Goal: Task Accomplishment & Management: Use online tool/utility

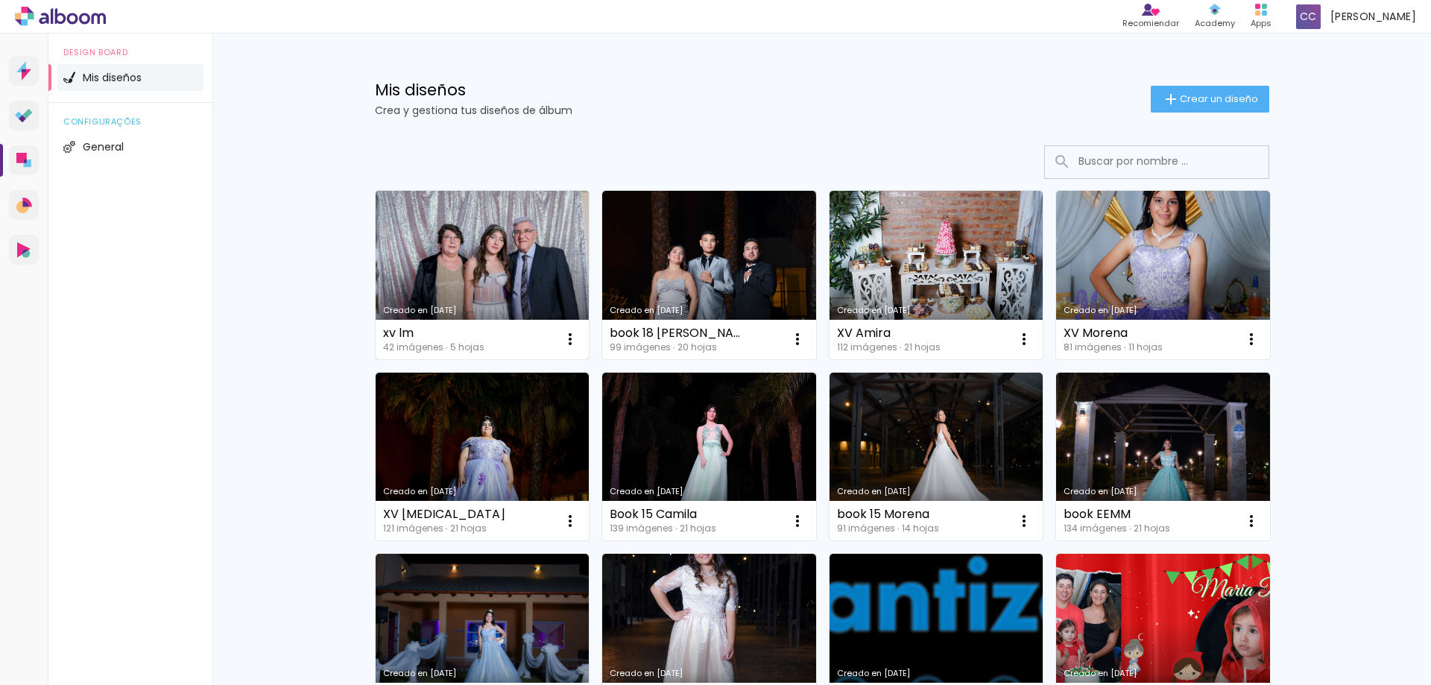
click at [444, 262] on link "Creado en [DATE]" at bounding box center [483, 275] width 214 height 168
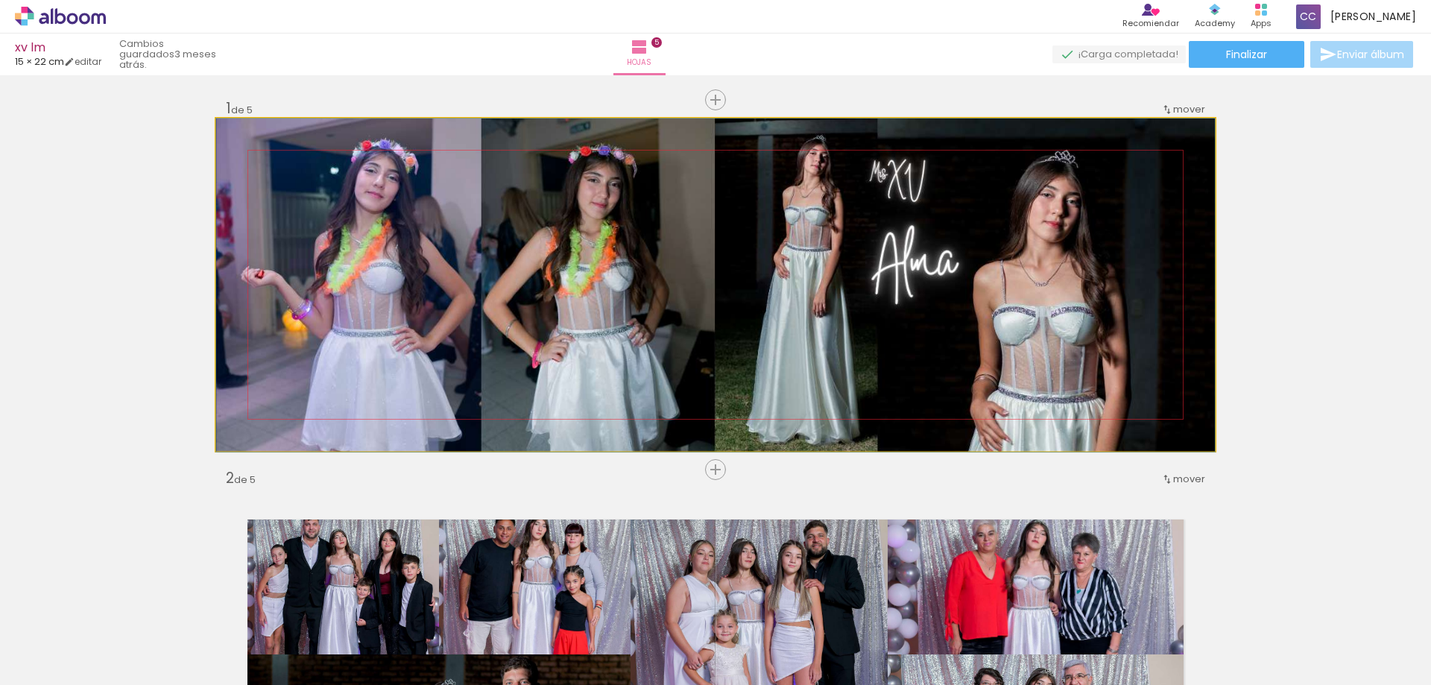
click at [803, 208] on quentale-photo at bounding box center [715, 284] width 999 height 332
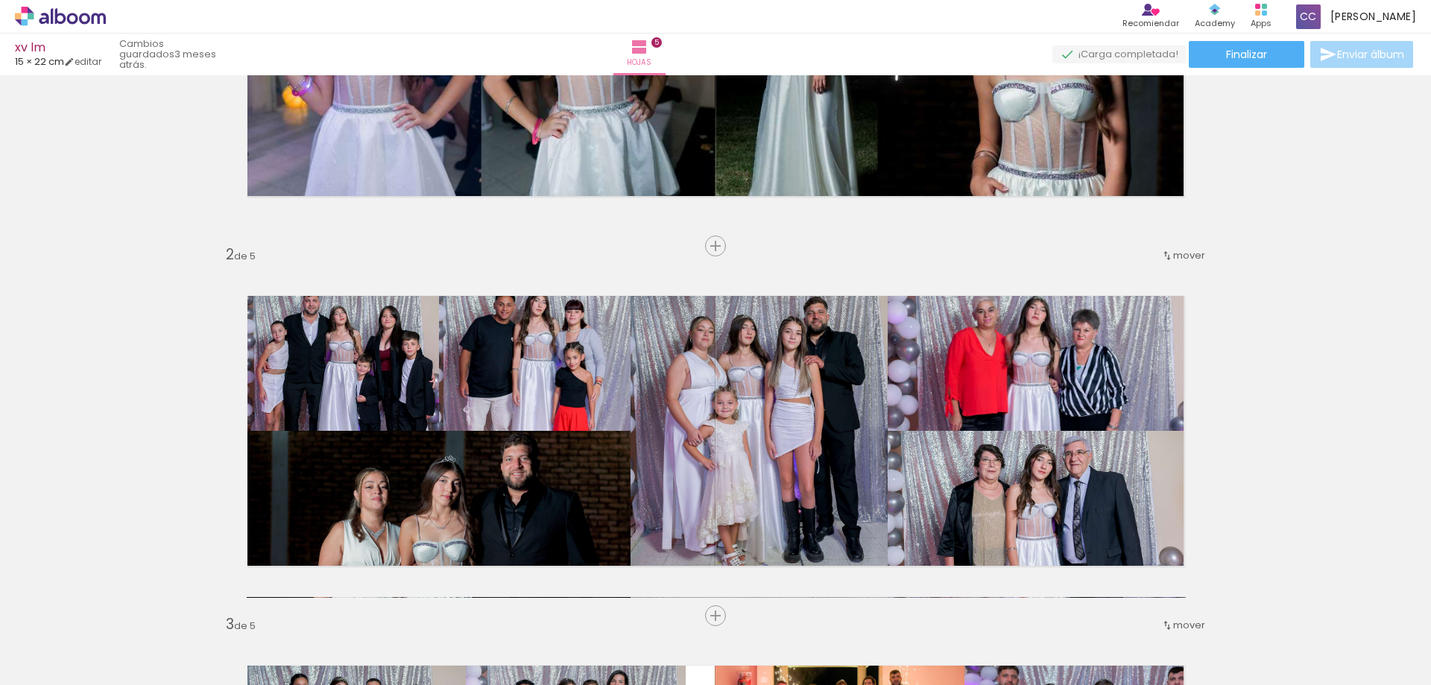
scroll to position [298, 0]
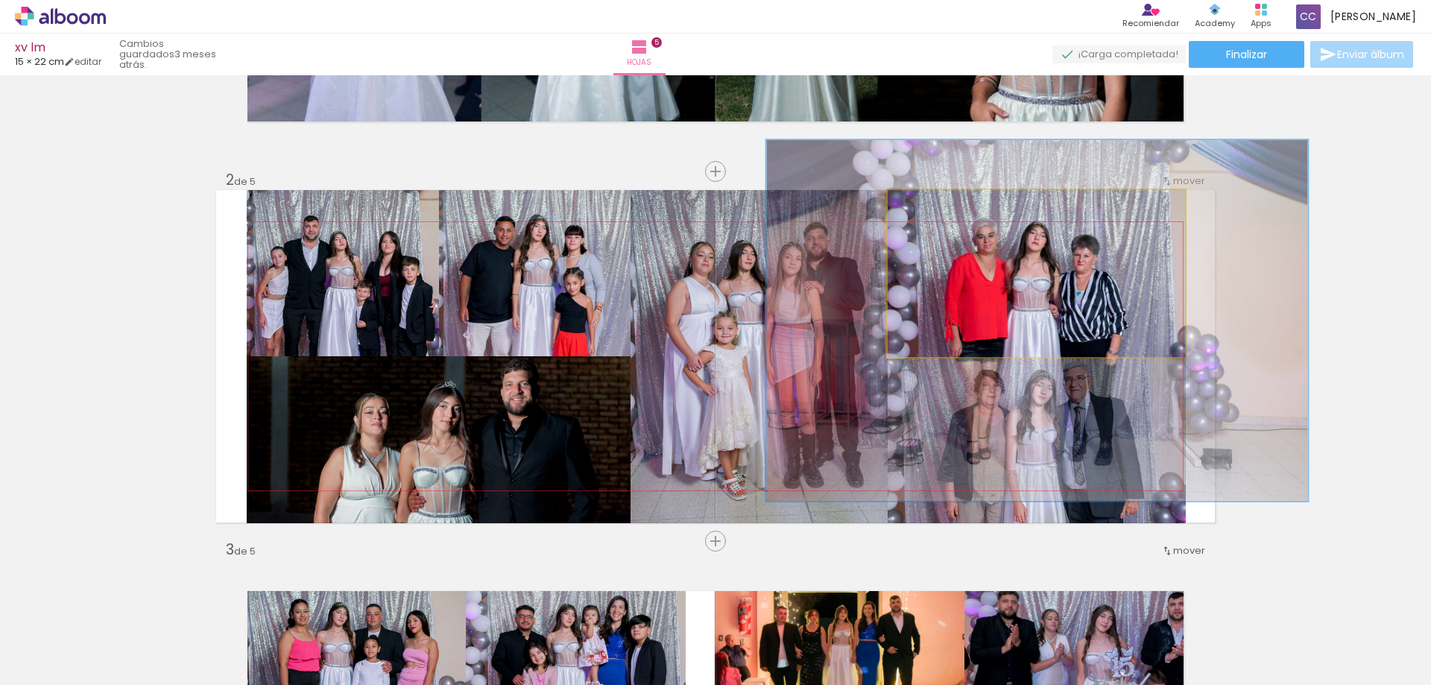
click at [1157, 271] on quentale-photo at bounding box center [1036, 273] width 297 height 166
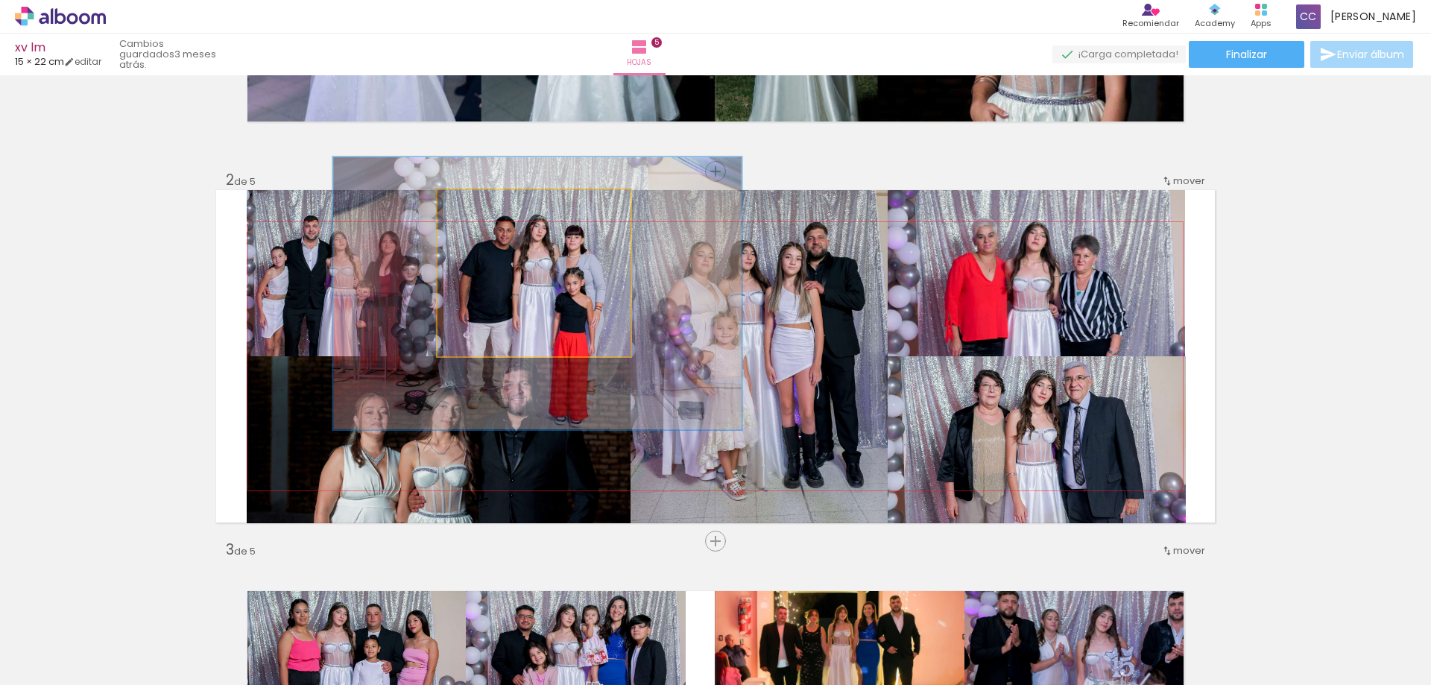
click at [592, 338] on quentale-photo at bounding box center [533, 273] width 193 height 166
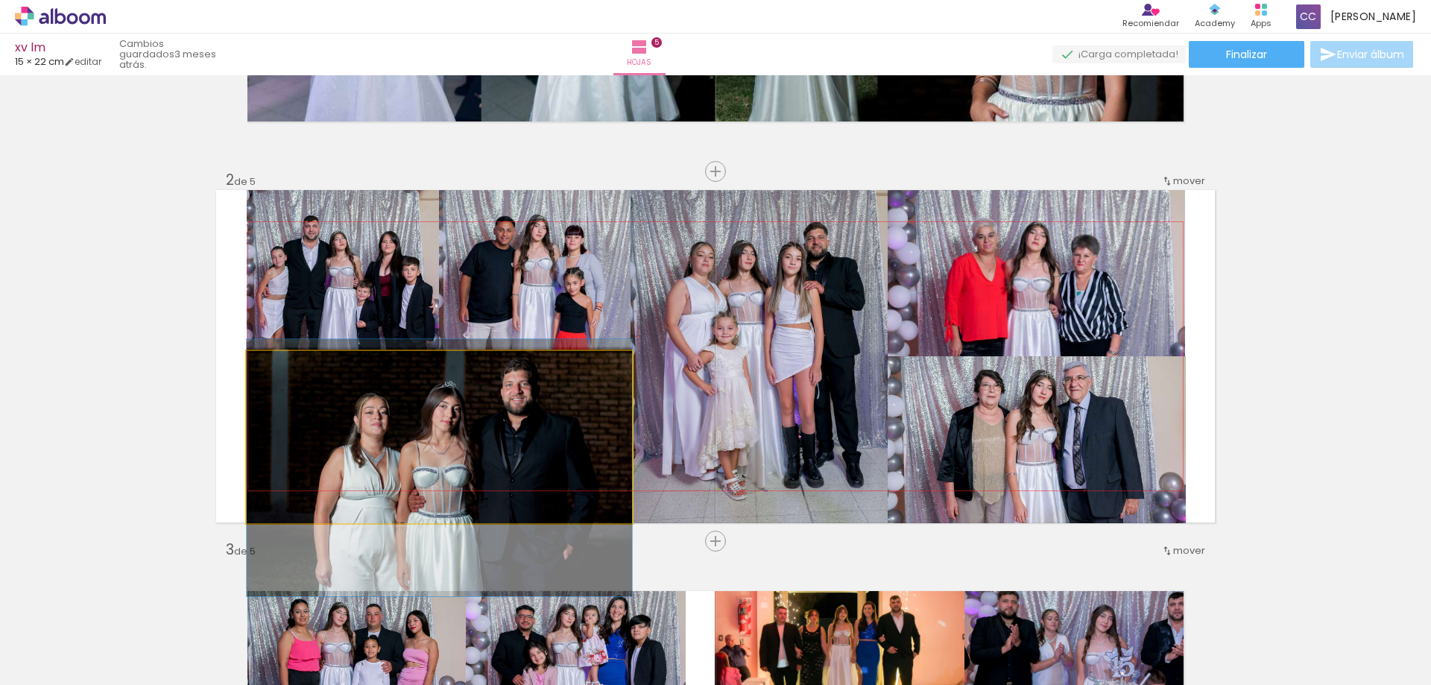
click at [497, 411] on quentale-photo at bounding box center [439, 437] width 385 height 172
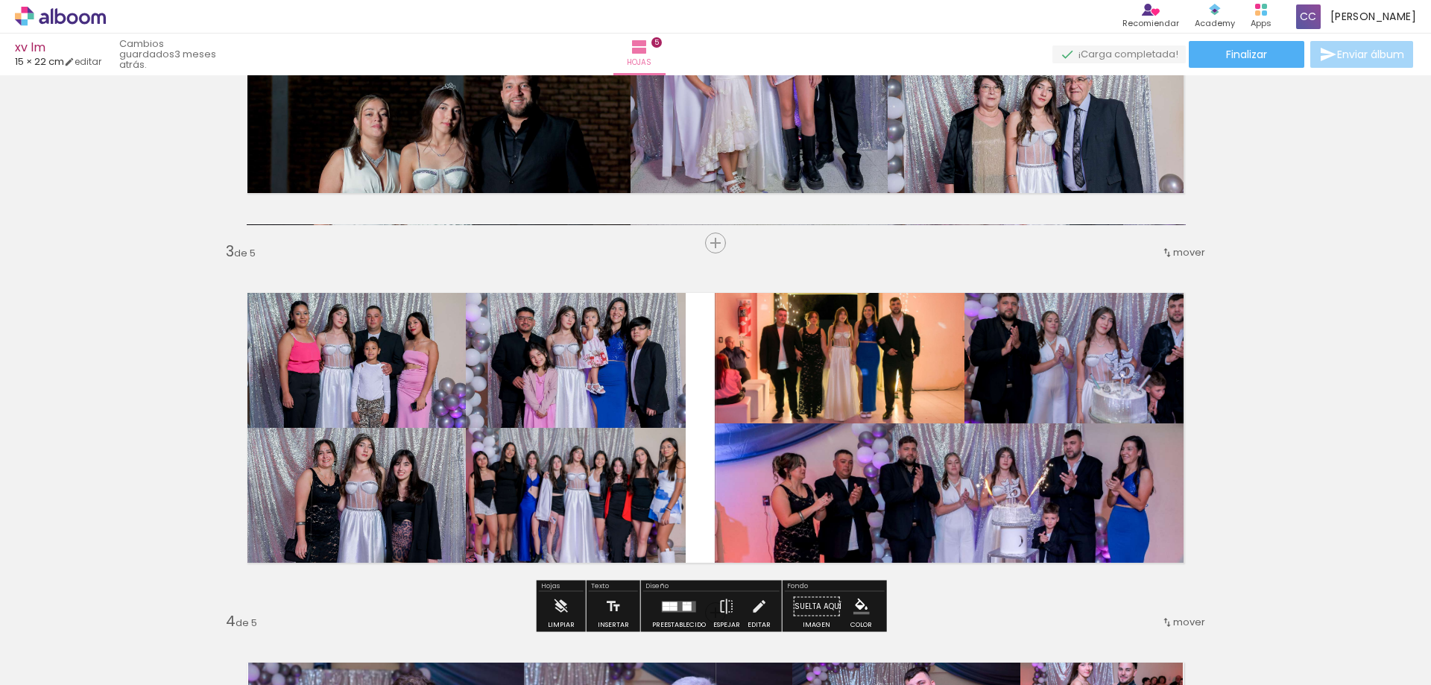
scroll to position [671, 0]
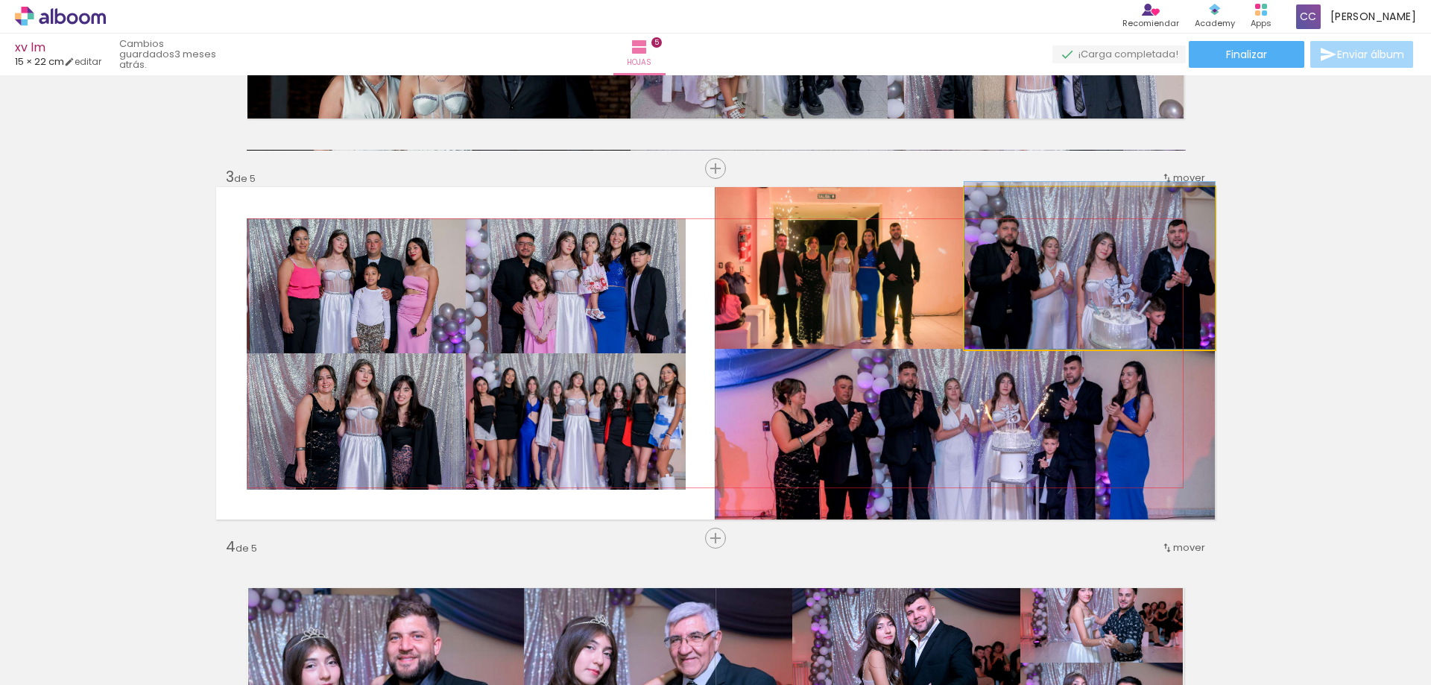
click at [1104, 300] on quentale-photo at bounding box center [1089, 268] width 250 height 162
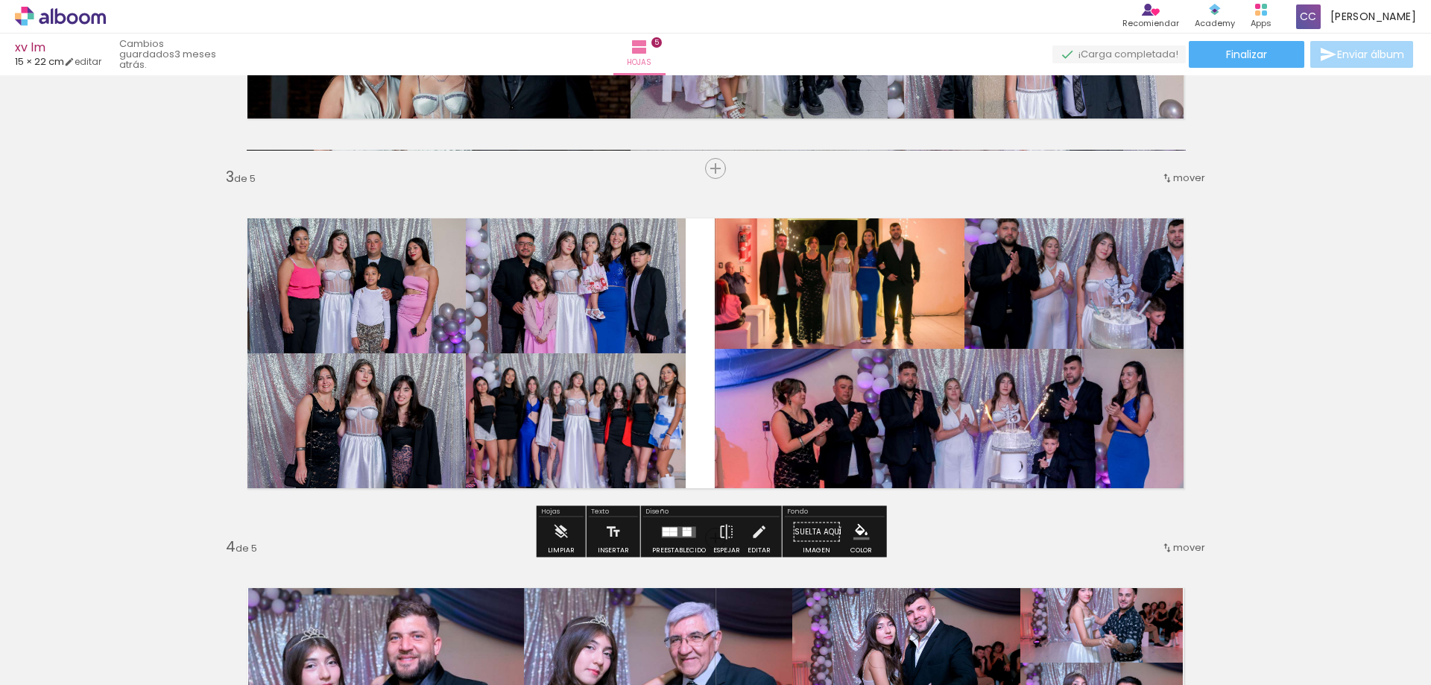
scroll to position [745, 0]
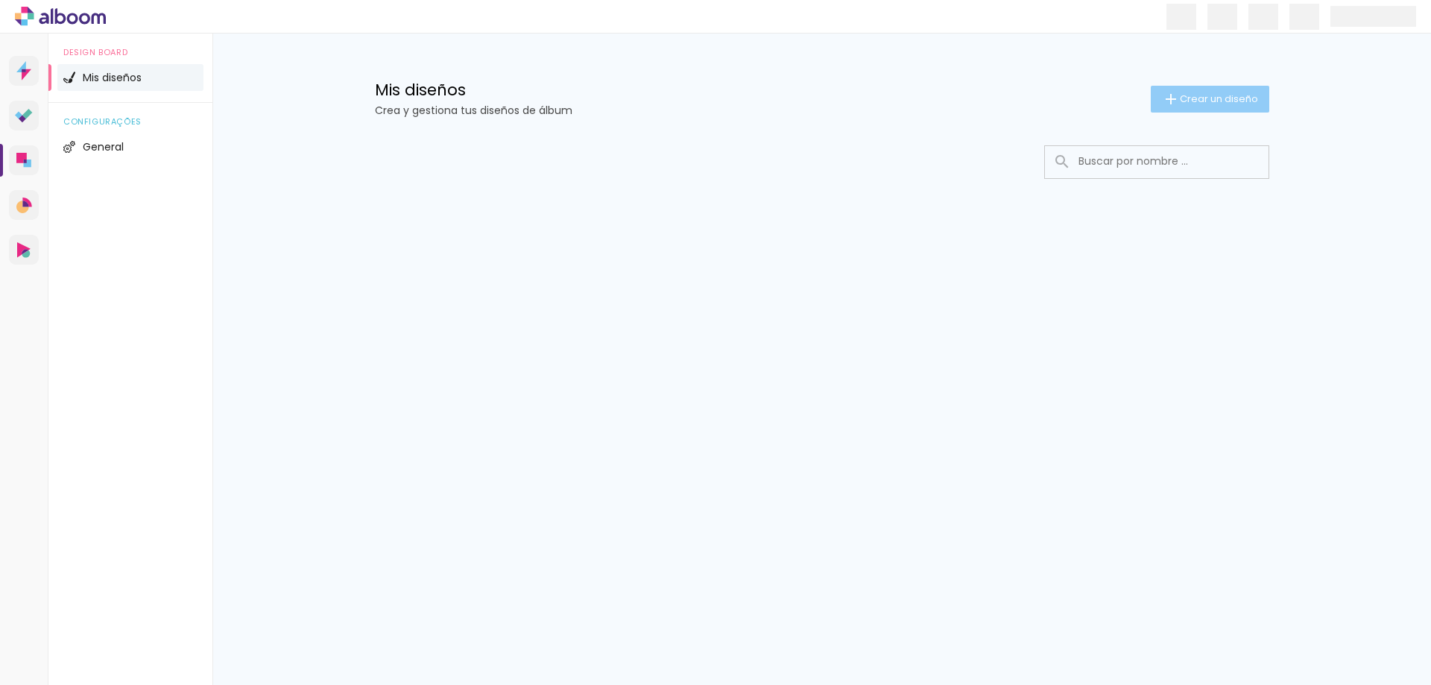
click at [1198, 99] on span "Crear un diseño" at bounding box center [1219, 99] width 78 height 10
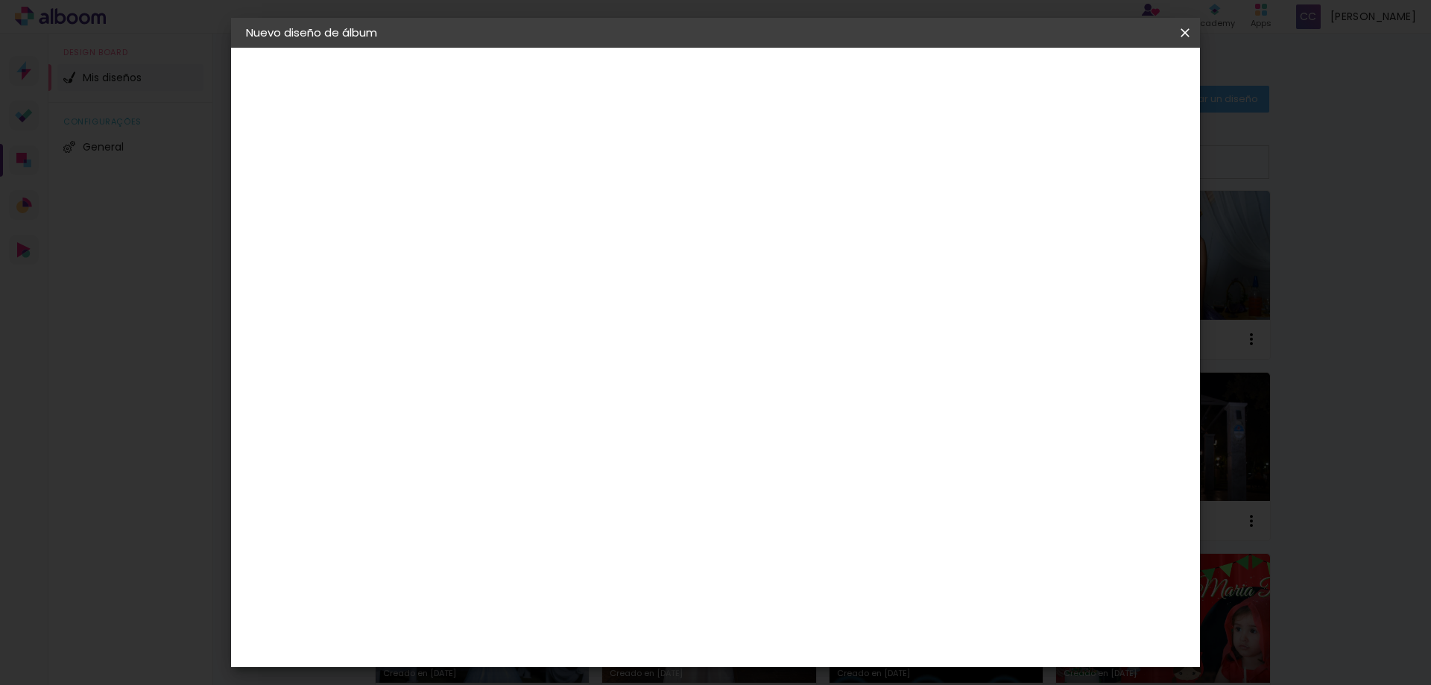
click at [490, 200] on input at bounding box center [490, 200] width 0 height 23
type input "XV Flor"
type paper-input "XV Flor"
click at [0, 0] on slot "Avanzar" at bounding box center [0, 0] width 0 height 0
click at [744, 236] on paper-item "Tamaño libre" at bounding box center [673, 226] width 139 height 33
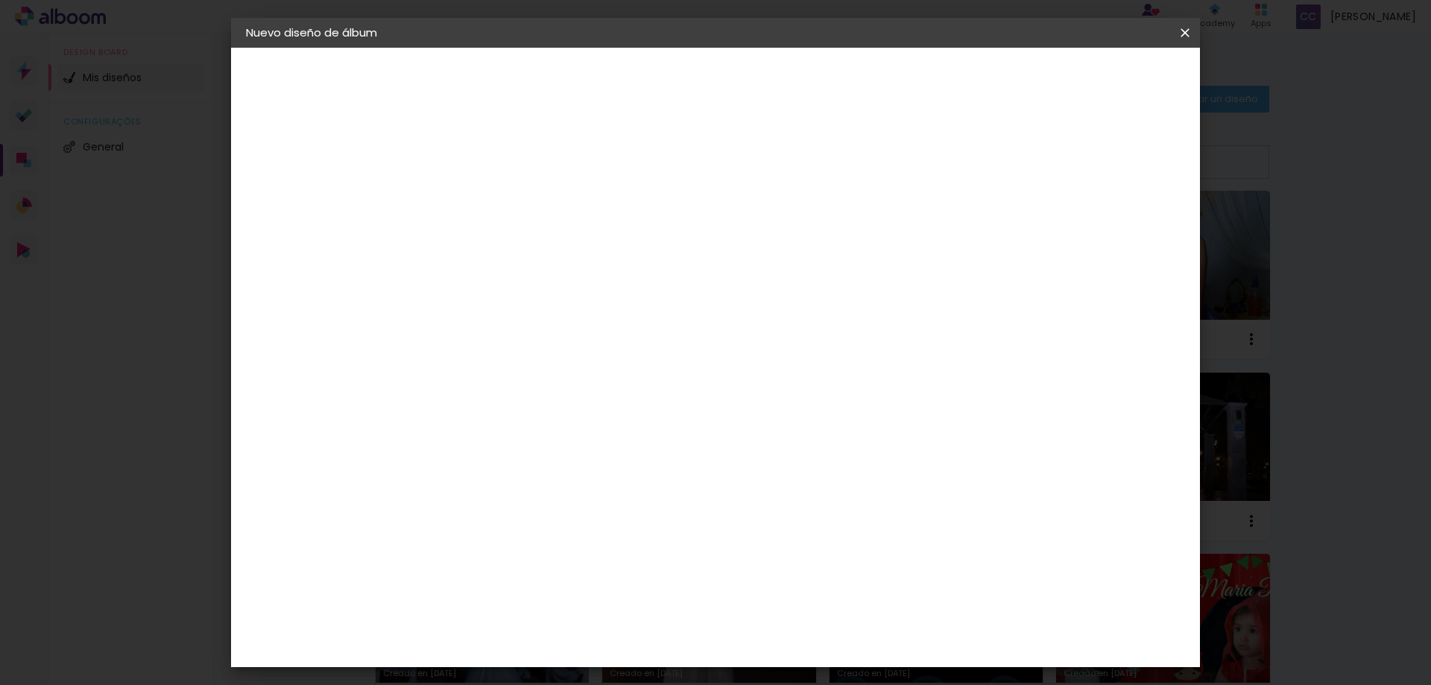
click at [0, 0] on slot "Avanzar" at bounding box center [0, 0] width 0 height 0
drag, startPoint x: 464, startPoint y: 168, endPoint x: 414, endPoint y: 168, distance: 50.7
click at [414, 48] on quentale-album-spec "Empezar diseño Empezar diseño" at bounding box center [715, 48] width 969 height 0
type input "7"
type paper-input "7"
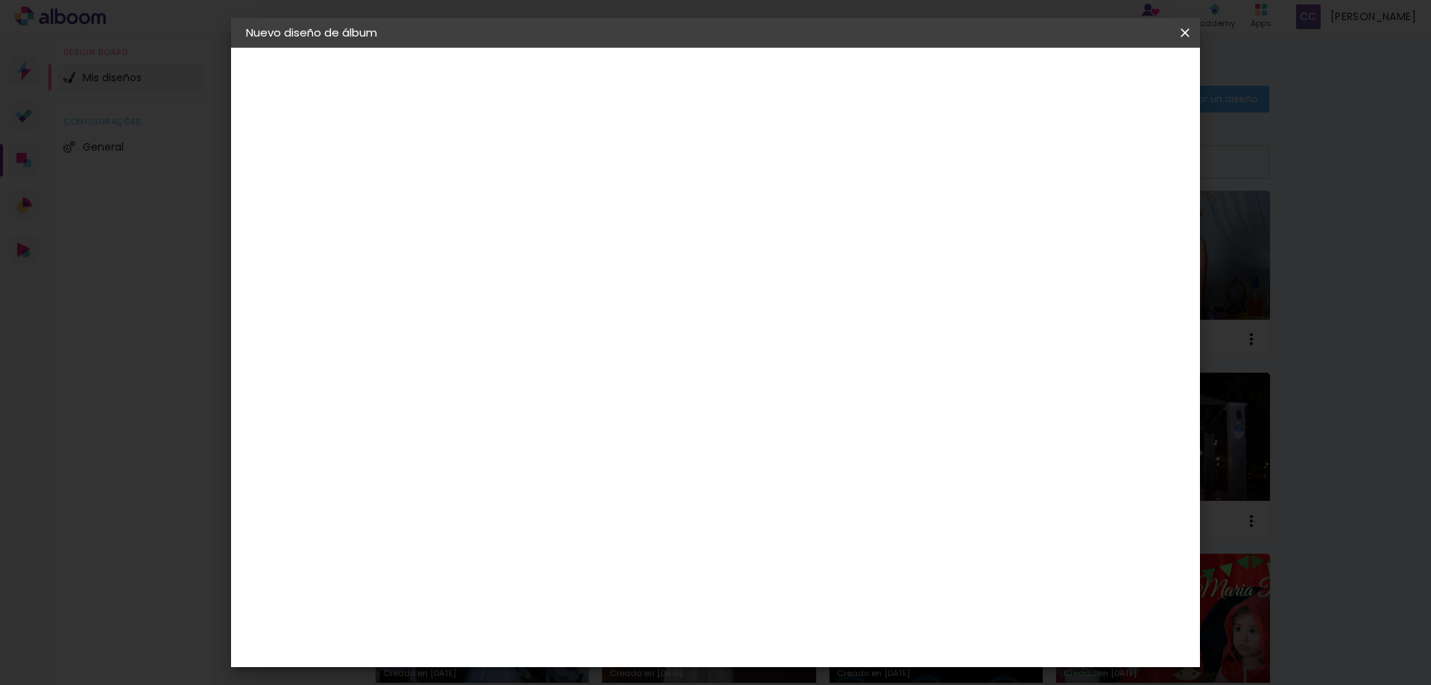
click at [1110, 223] on input "7" at bounding box center [1106, 225] width 27 height 22
drag, startPoint x: 1106, startPoint y: 223, endPoint x: 1095, endPoint y: 223, distance: 10.4
type input "13"
type paper-input "13"
click at [1095, 223] on input "13" at bounding box center [1098, 225] width 27 height 22
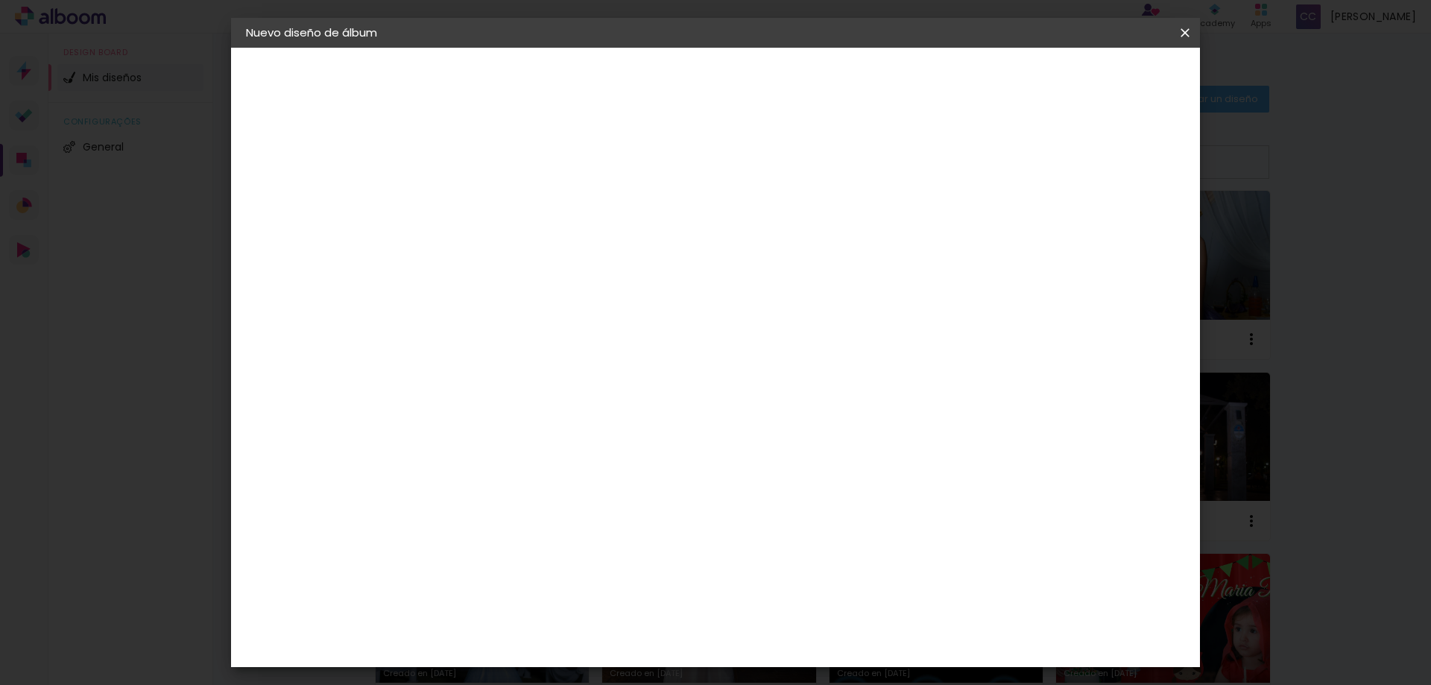
type input "14"
type paper-input "14"
click at [1101, 218] on input "14" at bounding box center [1092, 225] width 27 height 22
click at [1092, 75] on span "Empezar diseño" at bounding box center [1050, 79] width 83 height 10
